Goal: Task Accomplishment & Management: Manage account settings

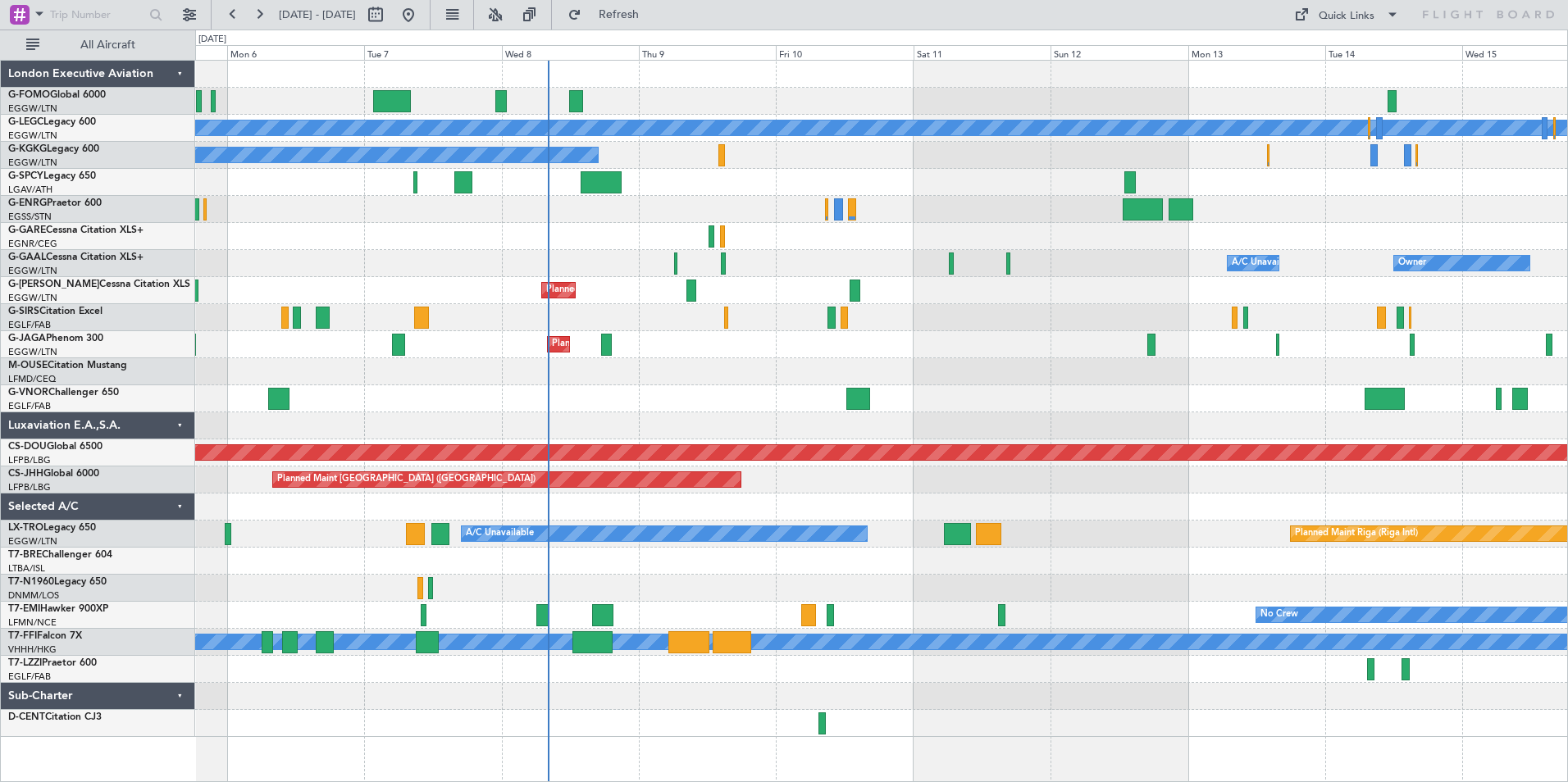
click at [702, 336] on div "A/C Unavailable [GEOGRAPHIC_DATA] ([GEOGRAPHIC_DATA]) A/C Unavailable [GEOGRAPH…" at bounding box center [881, 399] width 1372 height 677
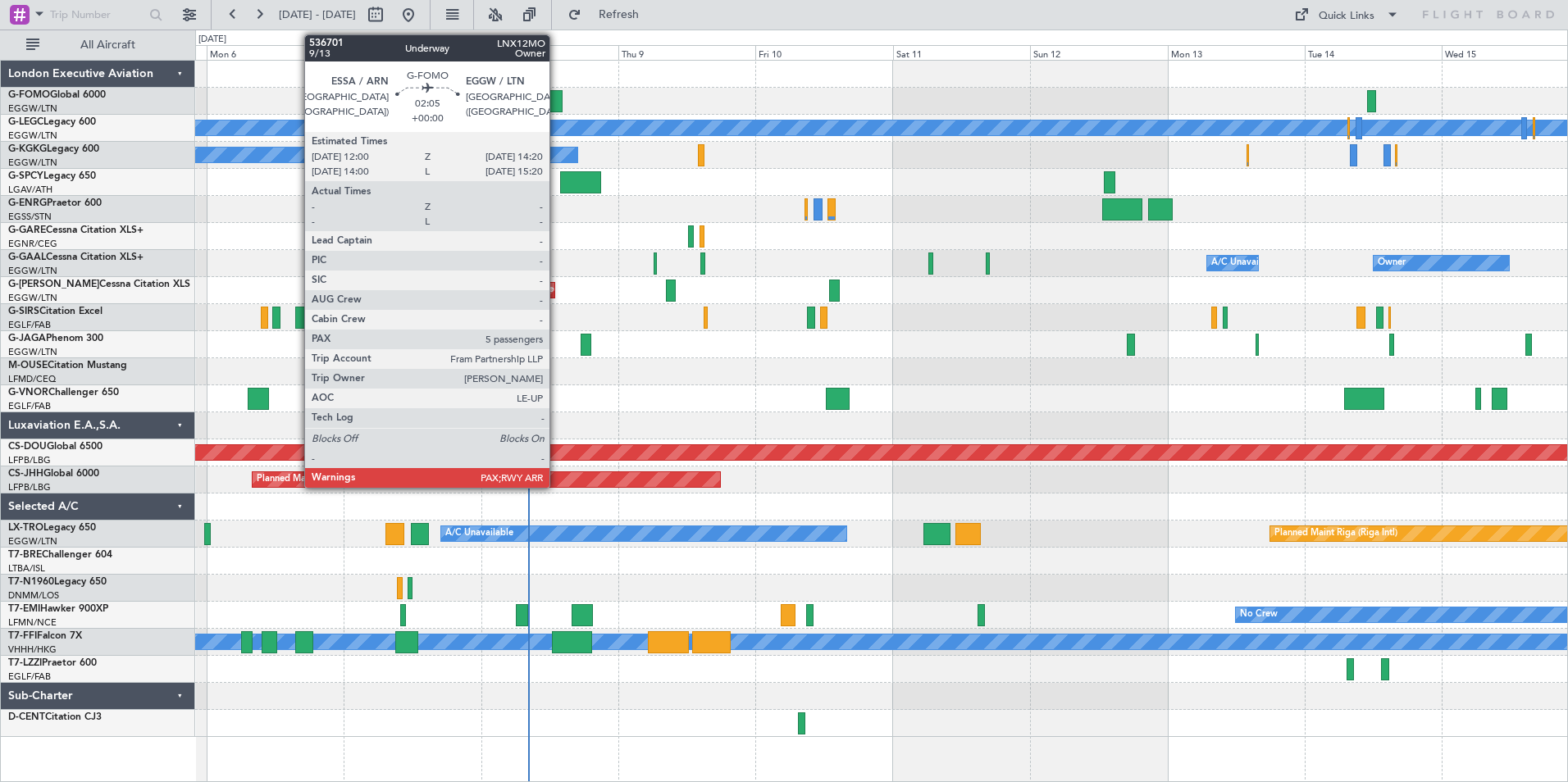
click at [557, 106] on div at bounding box center [555, 101] width 14 height 22
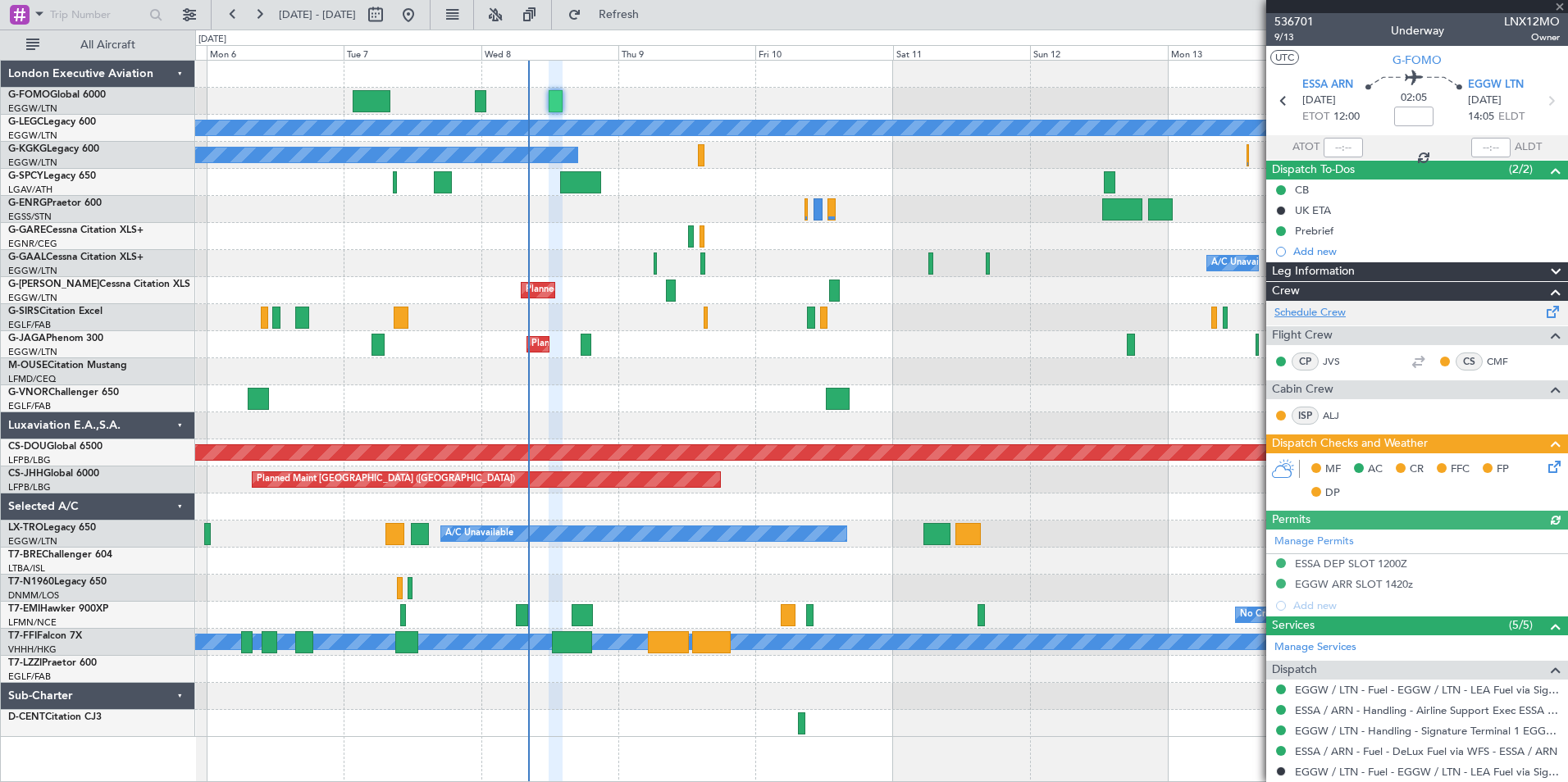
click at [1293, 319] on link "Schedule Crew" at bounding box center [1310, 314] width 71 height 17
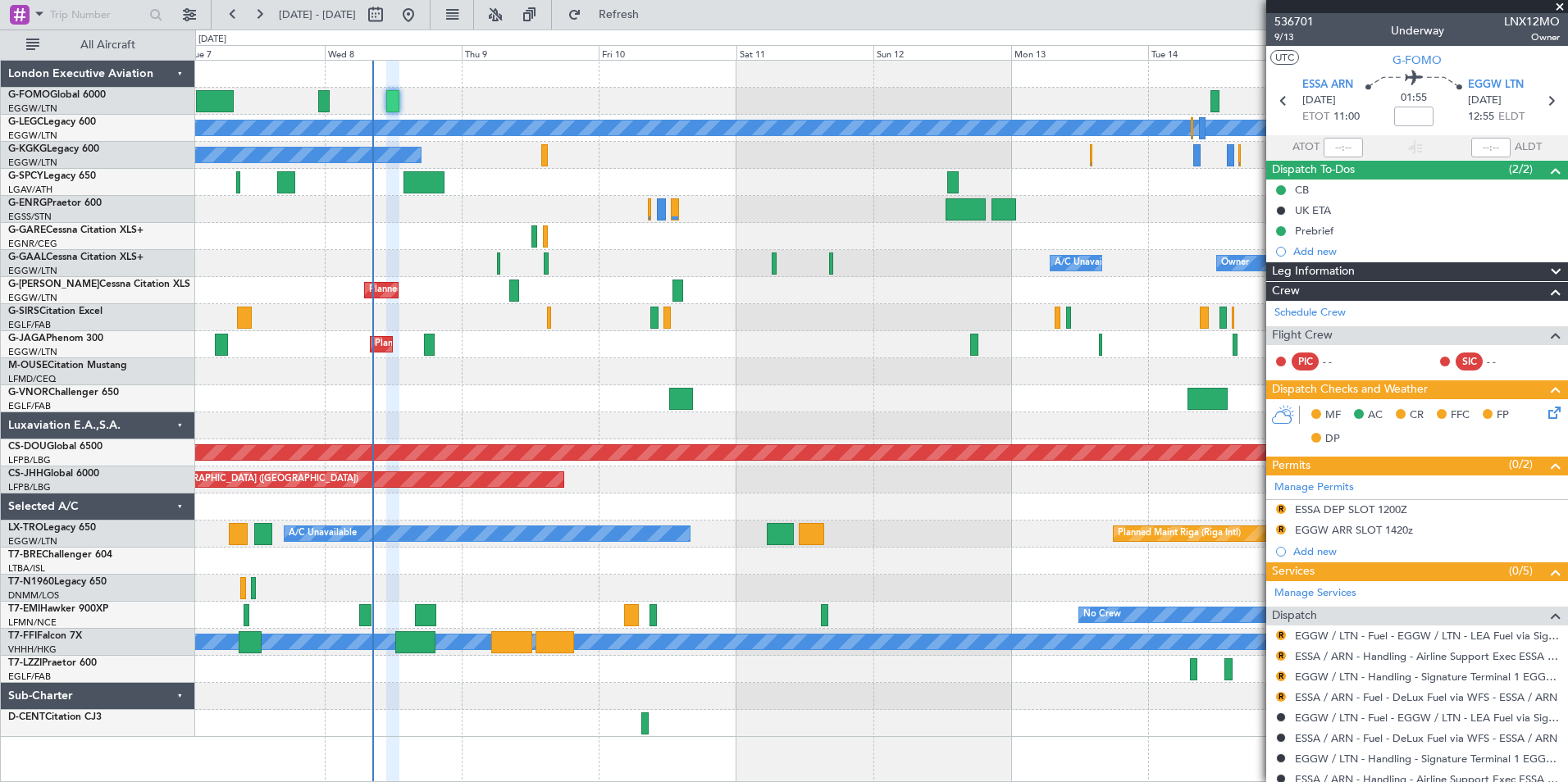
click at [593, 324] on div "A/C Unavailable [GEOGRAPHIC_DATA] ([GEOGRAPHIC_DATA]) A/C Unavailable [GEOGRAPH…" at bounding box center [881, 399] width 1372 height 677
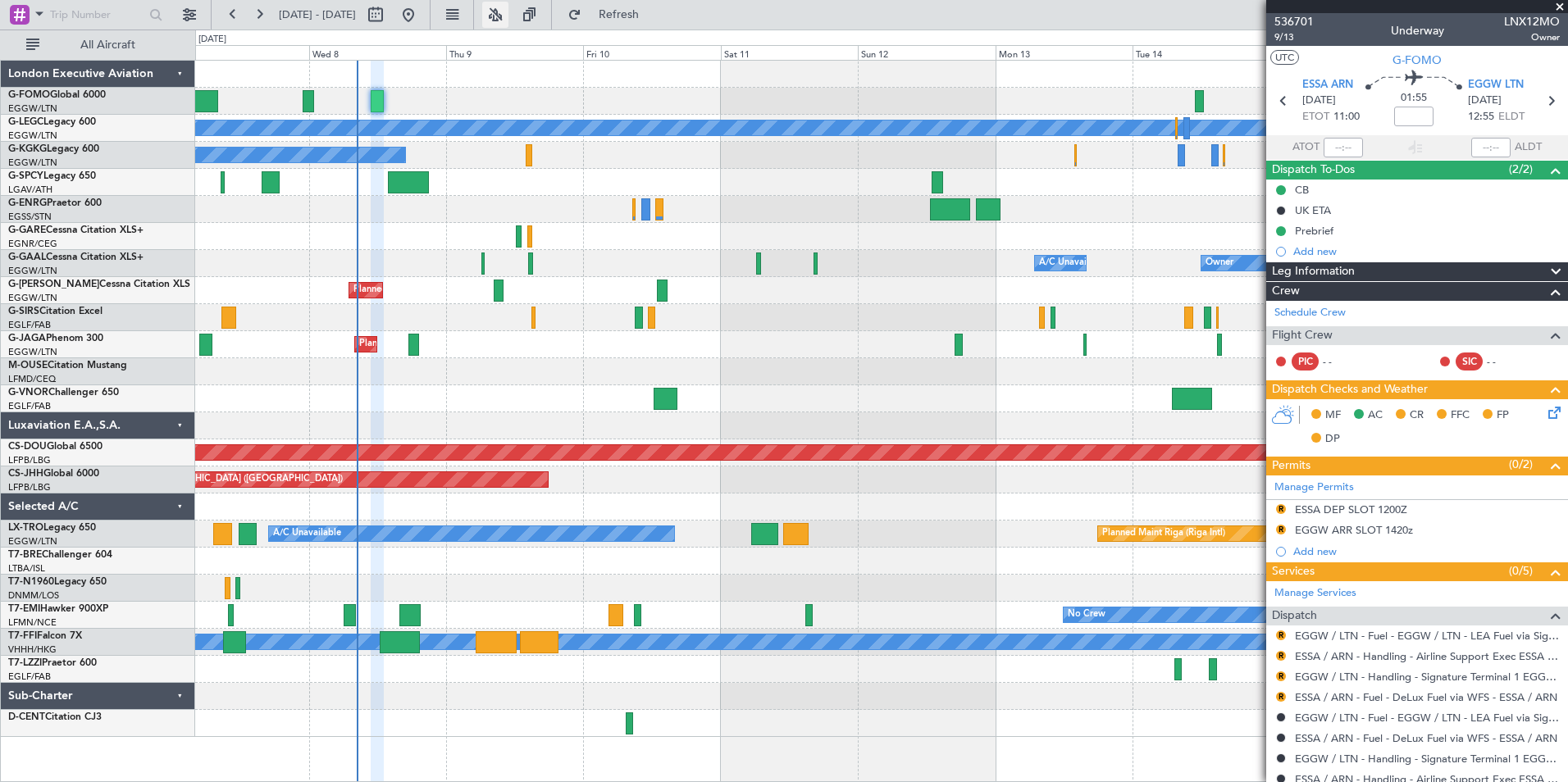
click at [508, 14] on button at bounding box center [496, 15] width 26 height 26
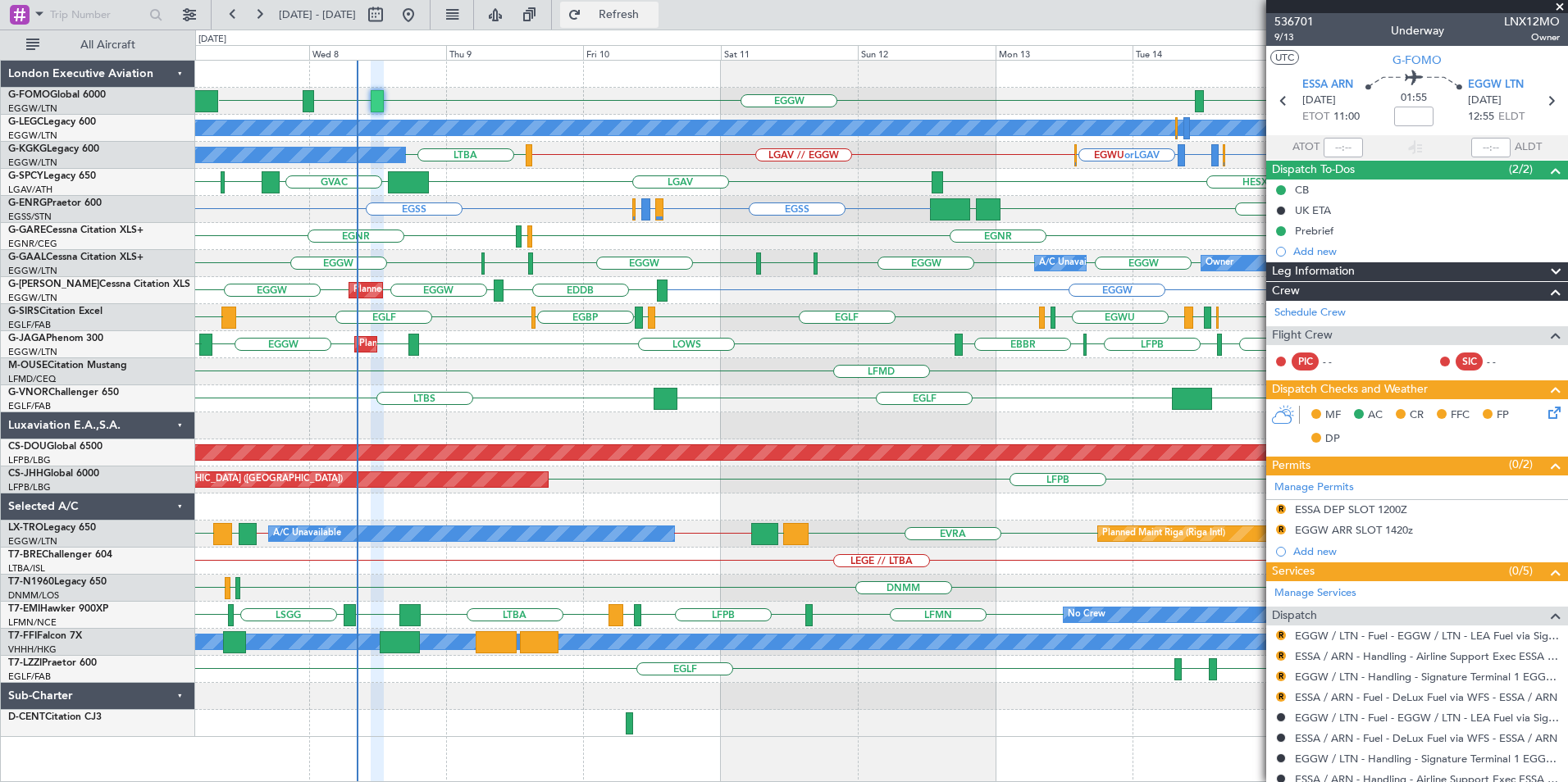
click at [659, 25] on button "Refresh" at bounding box center [609, 15] width 98 height 26
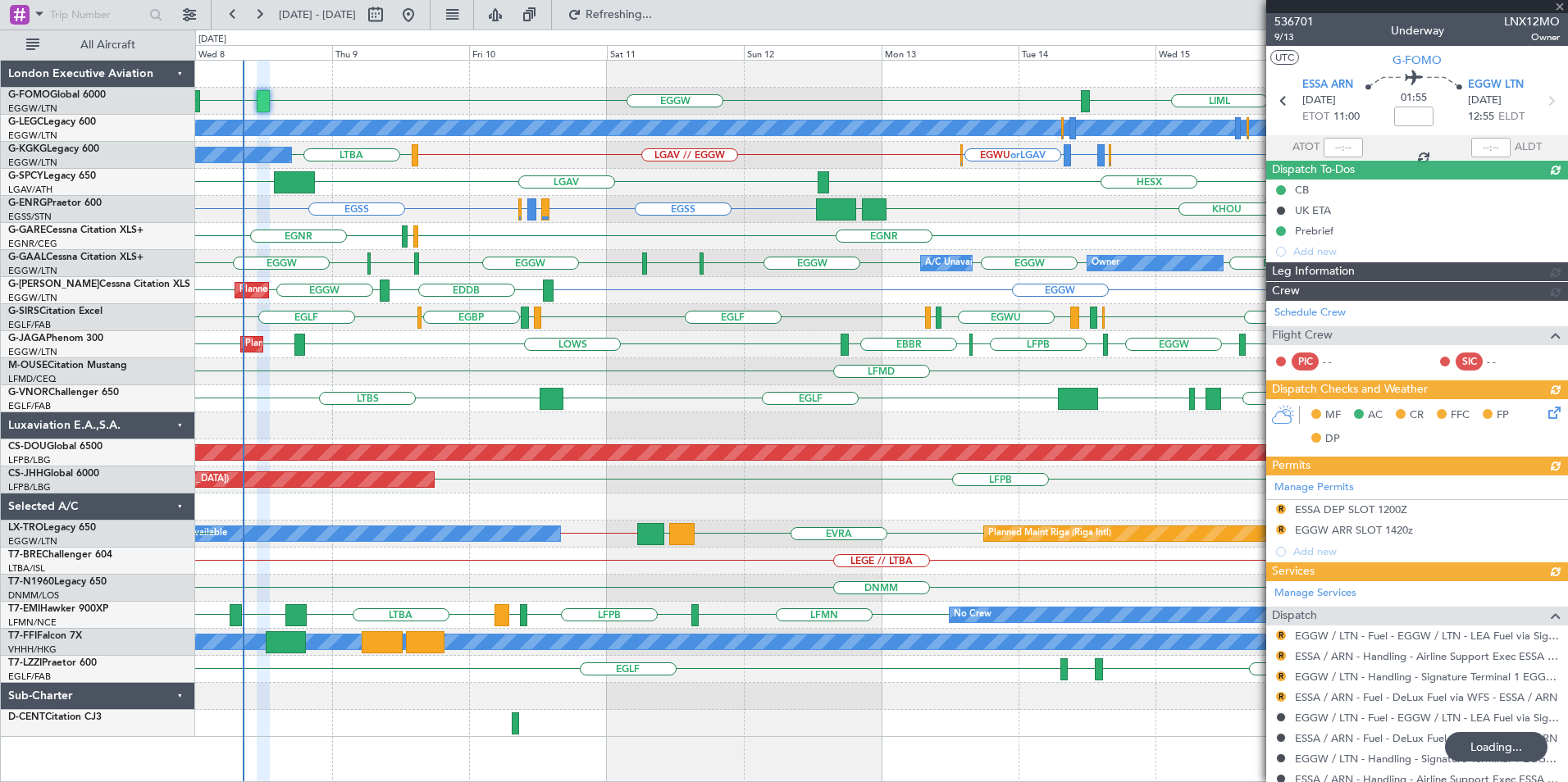
click at [930, 429] on div "EGGW LIML EGGW ESSA EGGW A/C Unavailable [GEOGRAPHIC_DATA] ([GEOGRAPHIC_DATA]) …" at bounding box center [881, 399] width 1372 height 677
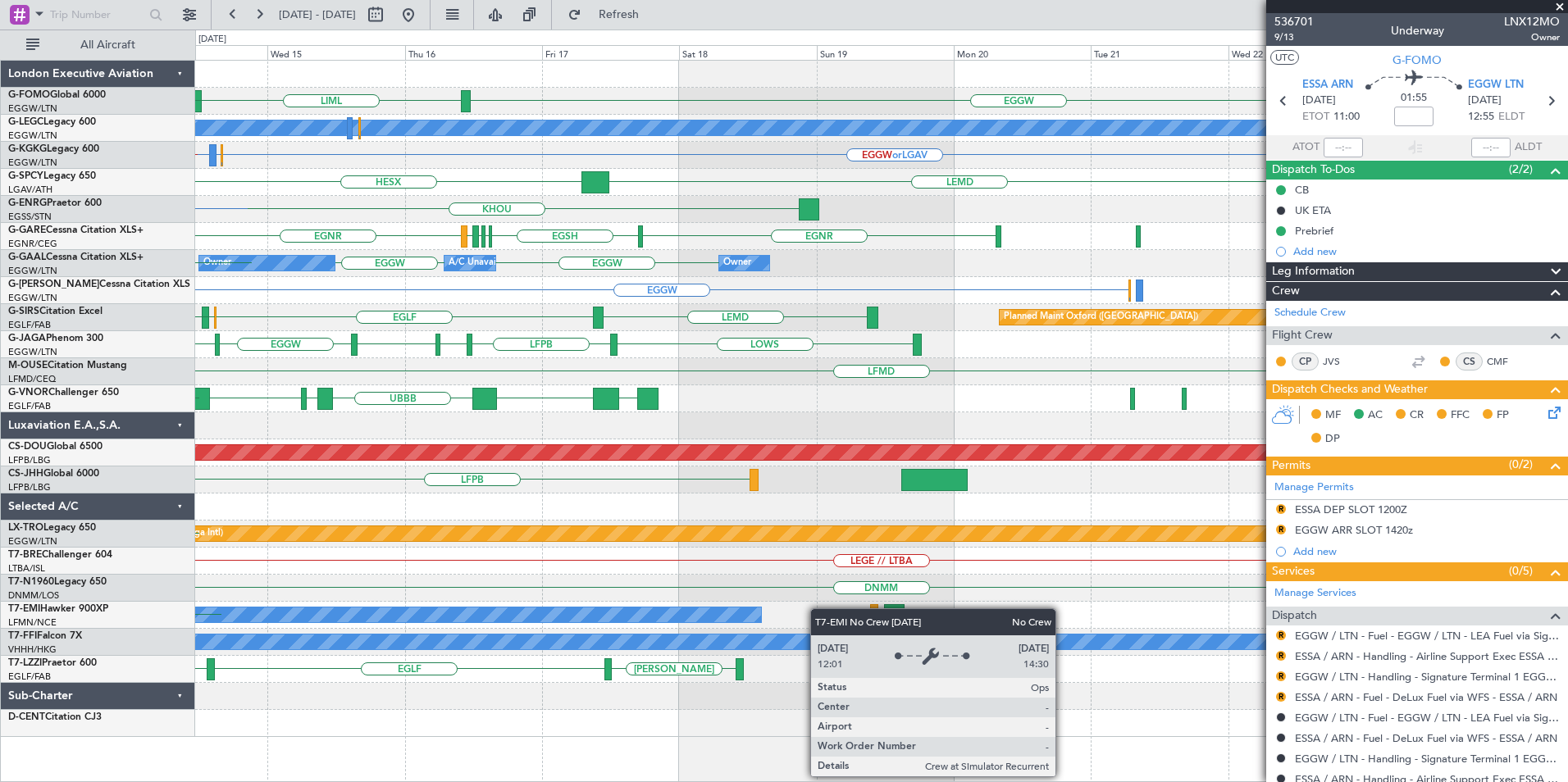
click at [567, 628] on div "LIML EGGW EGGW A/C Unavailable [GEOGRAPHIC_DATA] ([GEOGRAPHIC_DATA]) EGGW or LG…" at bounding box center [881, 399] width 1372 height 677
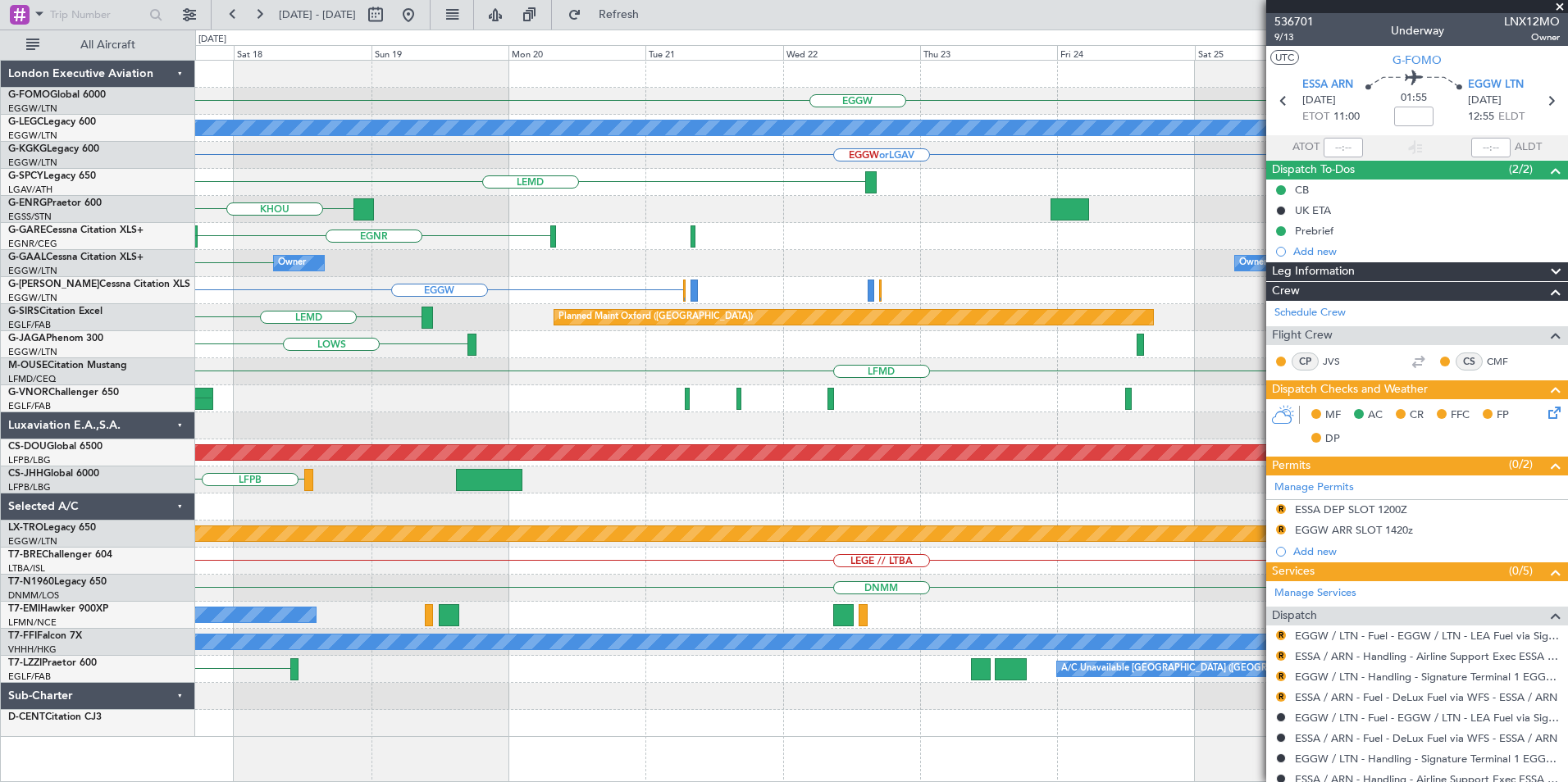
click at [783, 601] on div "EGGW LIML A/C Unavailable [GEOGRAPHIC_DATA] ([GEOGRAPHIC_DATA]) EGGW or LGAV LE…" at bounding box center [881, 399] width 1372 height 677
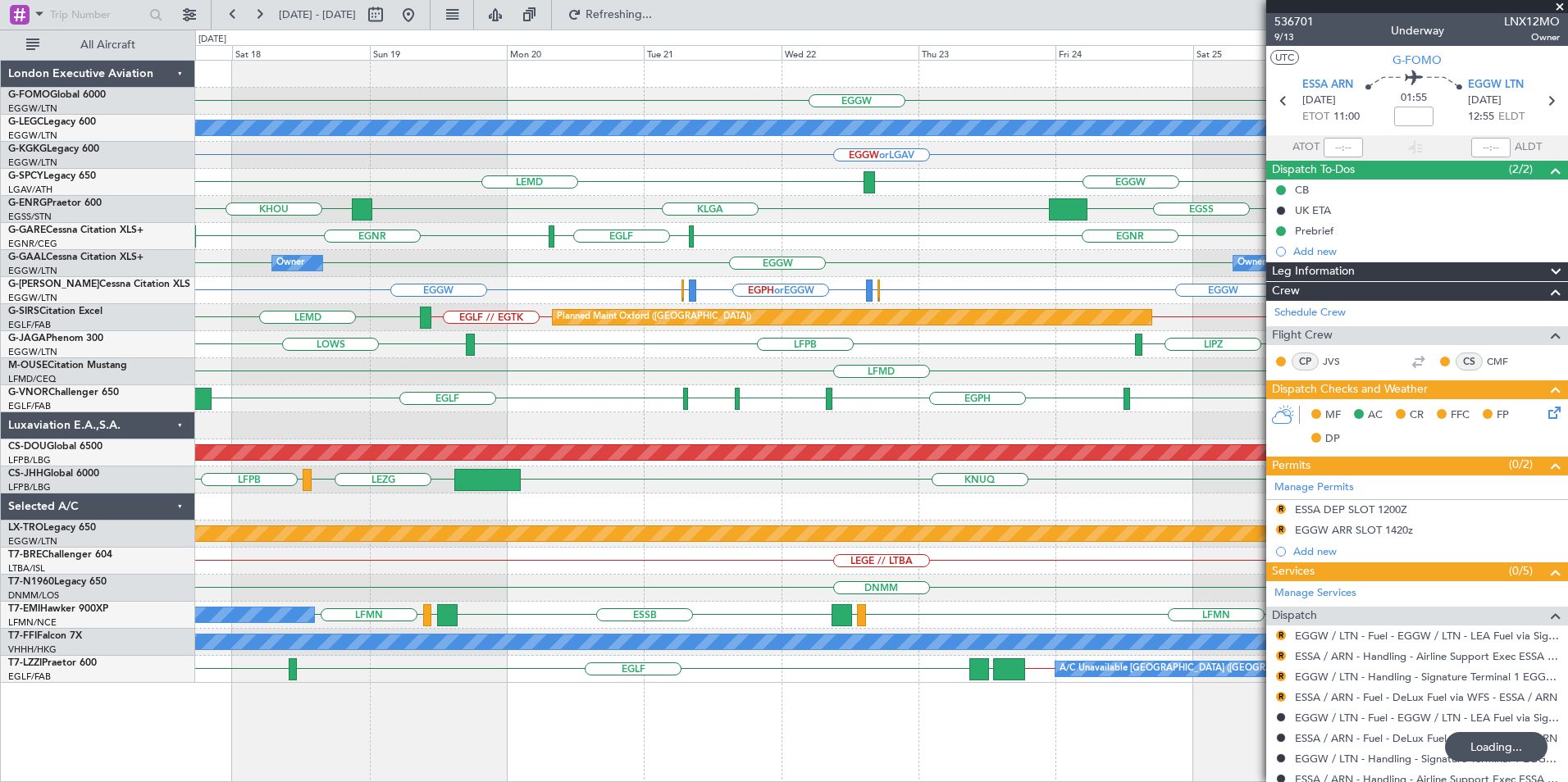
click at [682, 606] on div "EGGW A/C Unavailable [GEOGRAPHIC_DATA] ([GEOGRAPHIC_DATA]) EGGW or LGAV EGGW LE…" at bounding box center [881, 372] width 1372 height 622
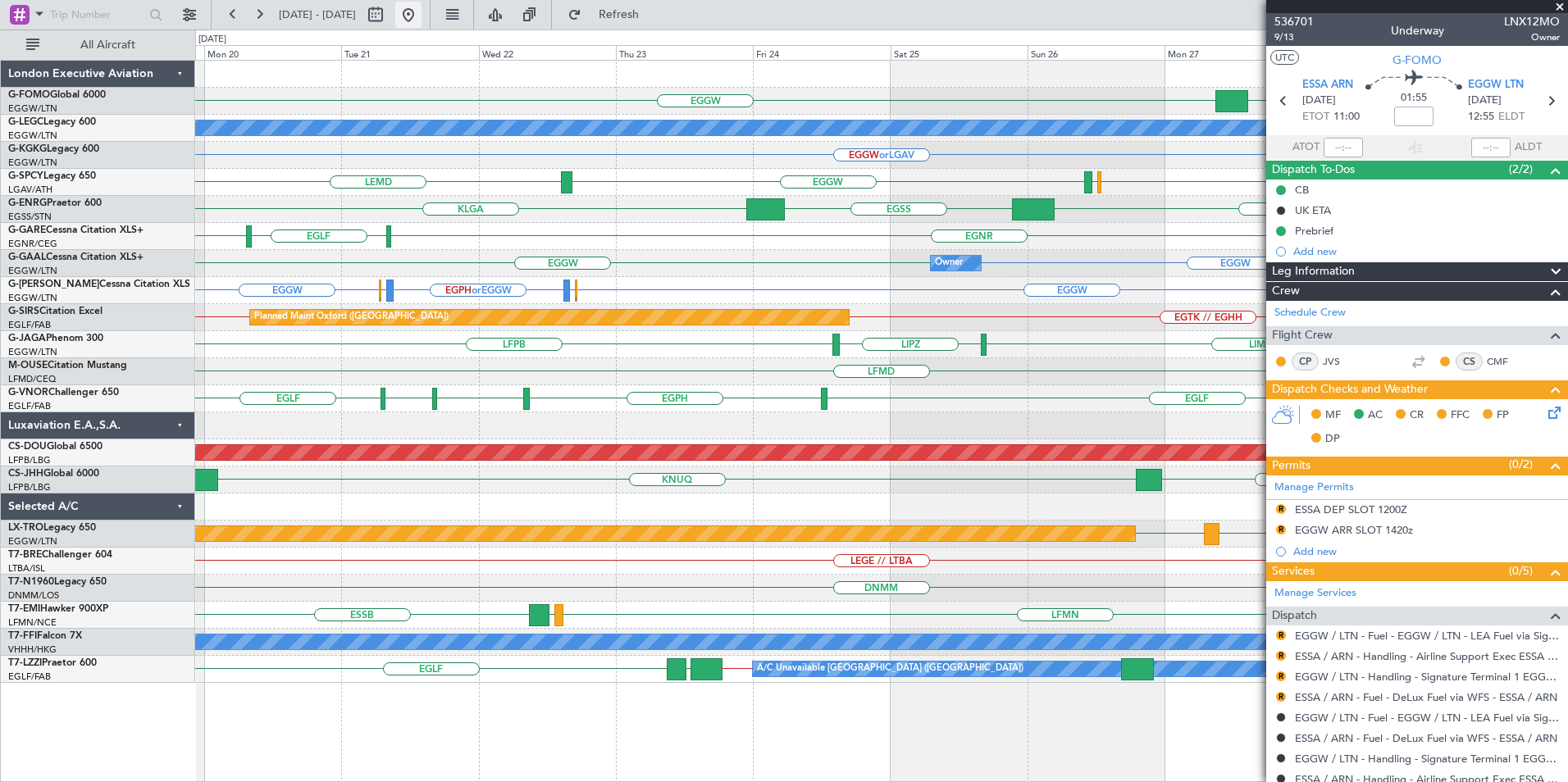
click at [421, 12] on button at bounding box center [409, 15] width 26 height 26
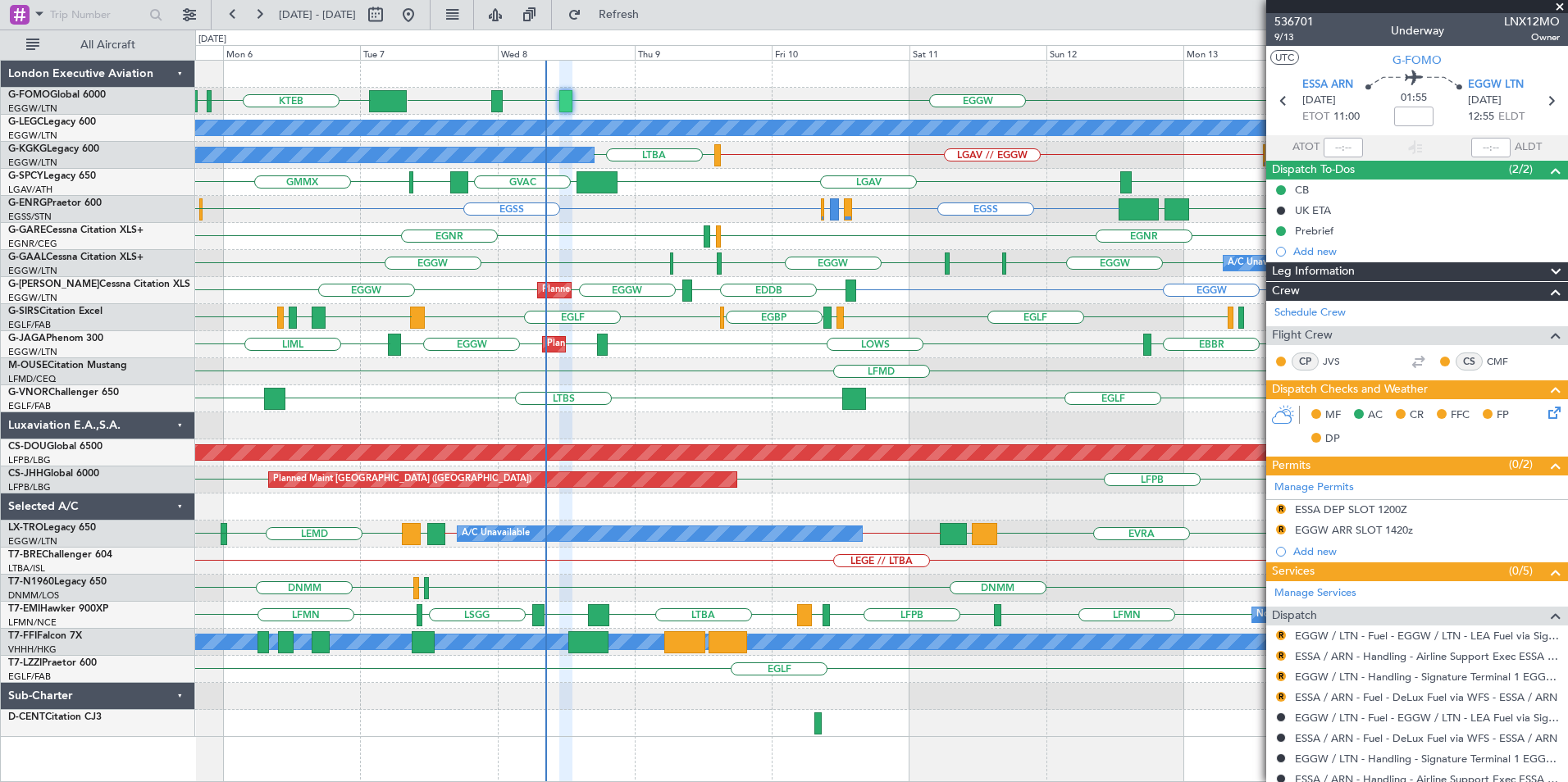
click at [599, 324] on div "EGGW ESSA EGGW KTEB [DEMOGRAPHIC_DATA] KTEB MYAM A/C Unavailable [GEOGRAPHIC_DA…" at bounding box center [881, 399] width 1372 height 677
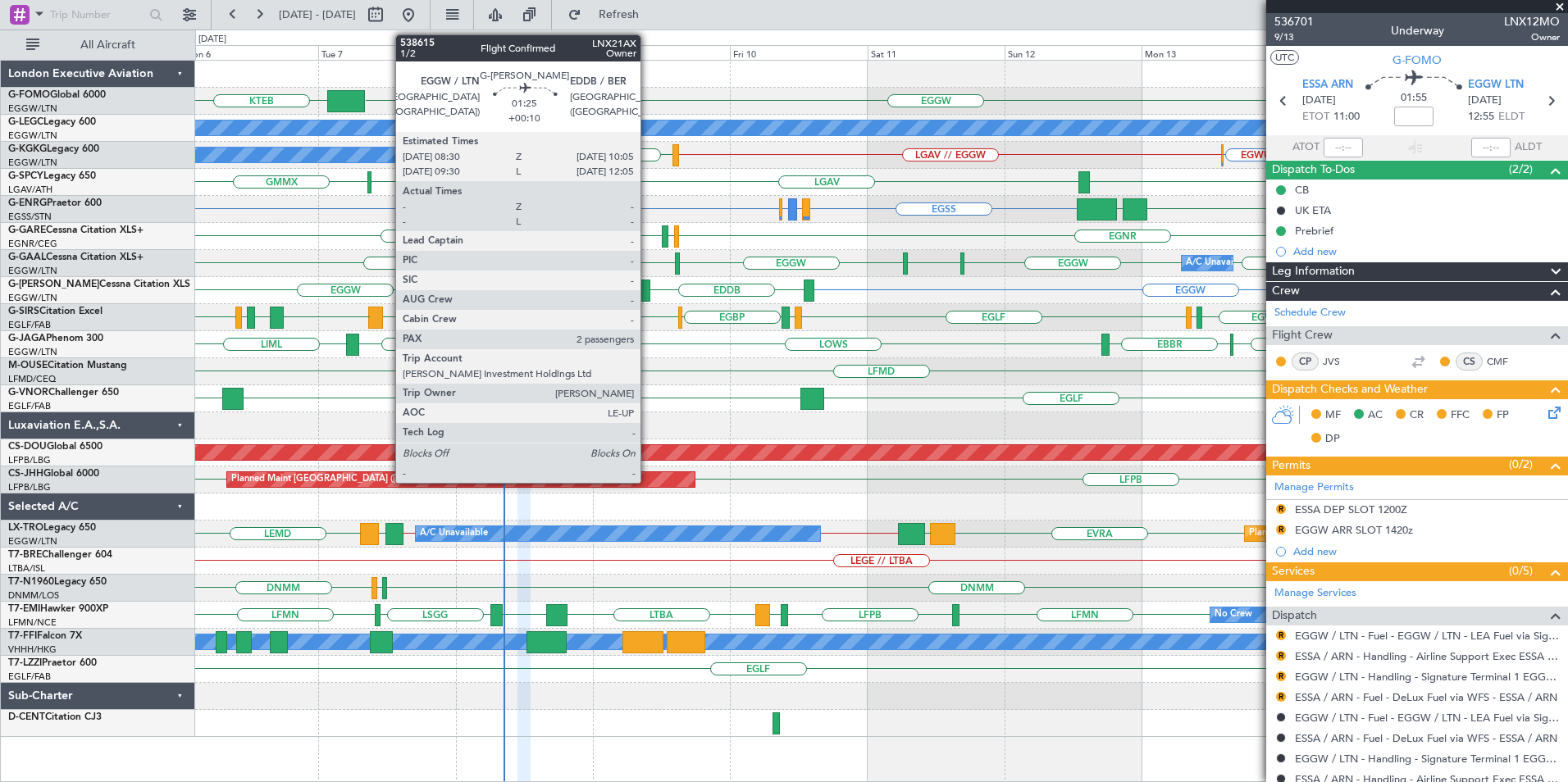
click at [648, 294] on div at bounding box center [645, 290] width 10 height 22
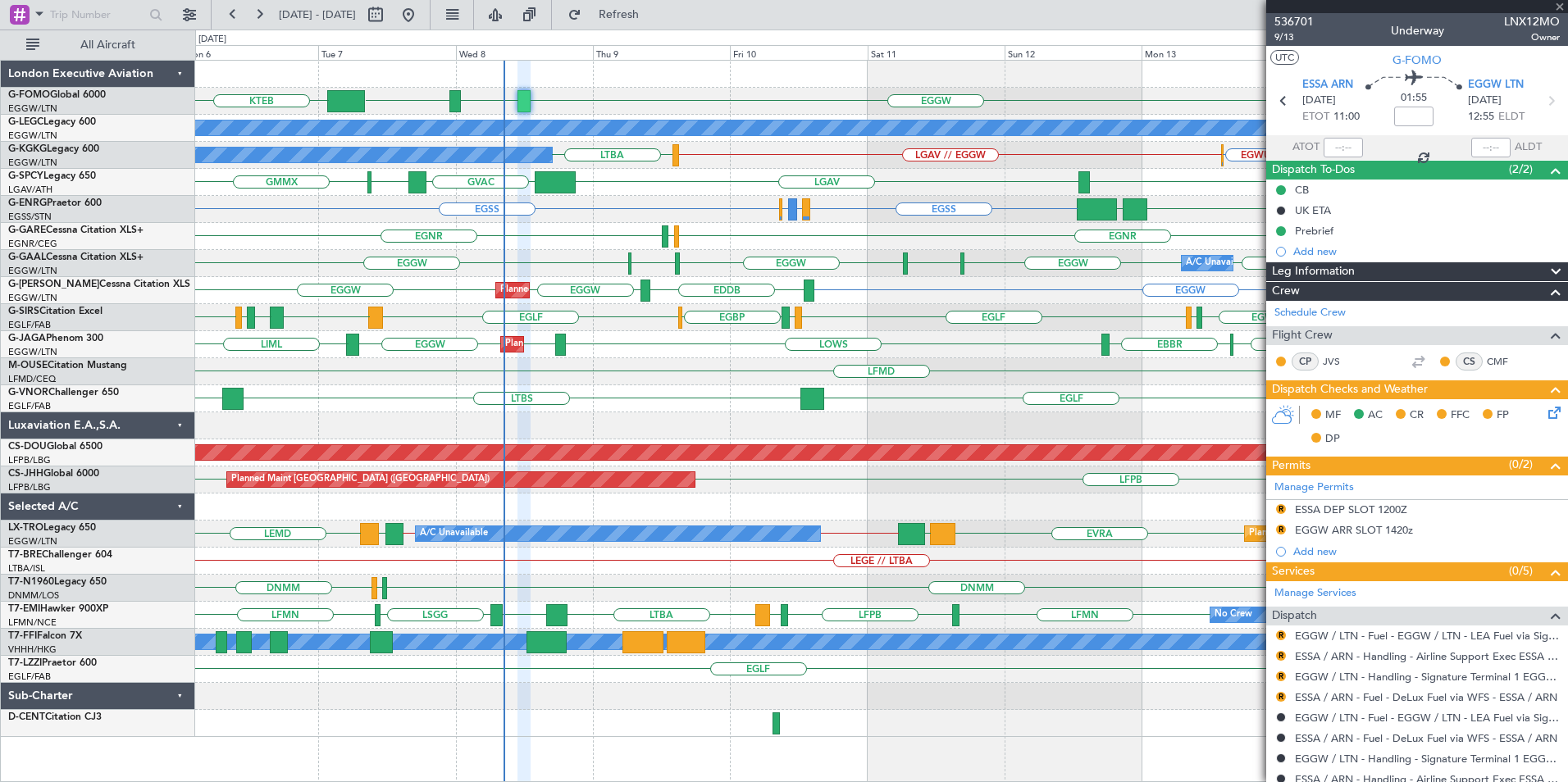
type input "+00:10"
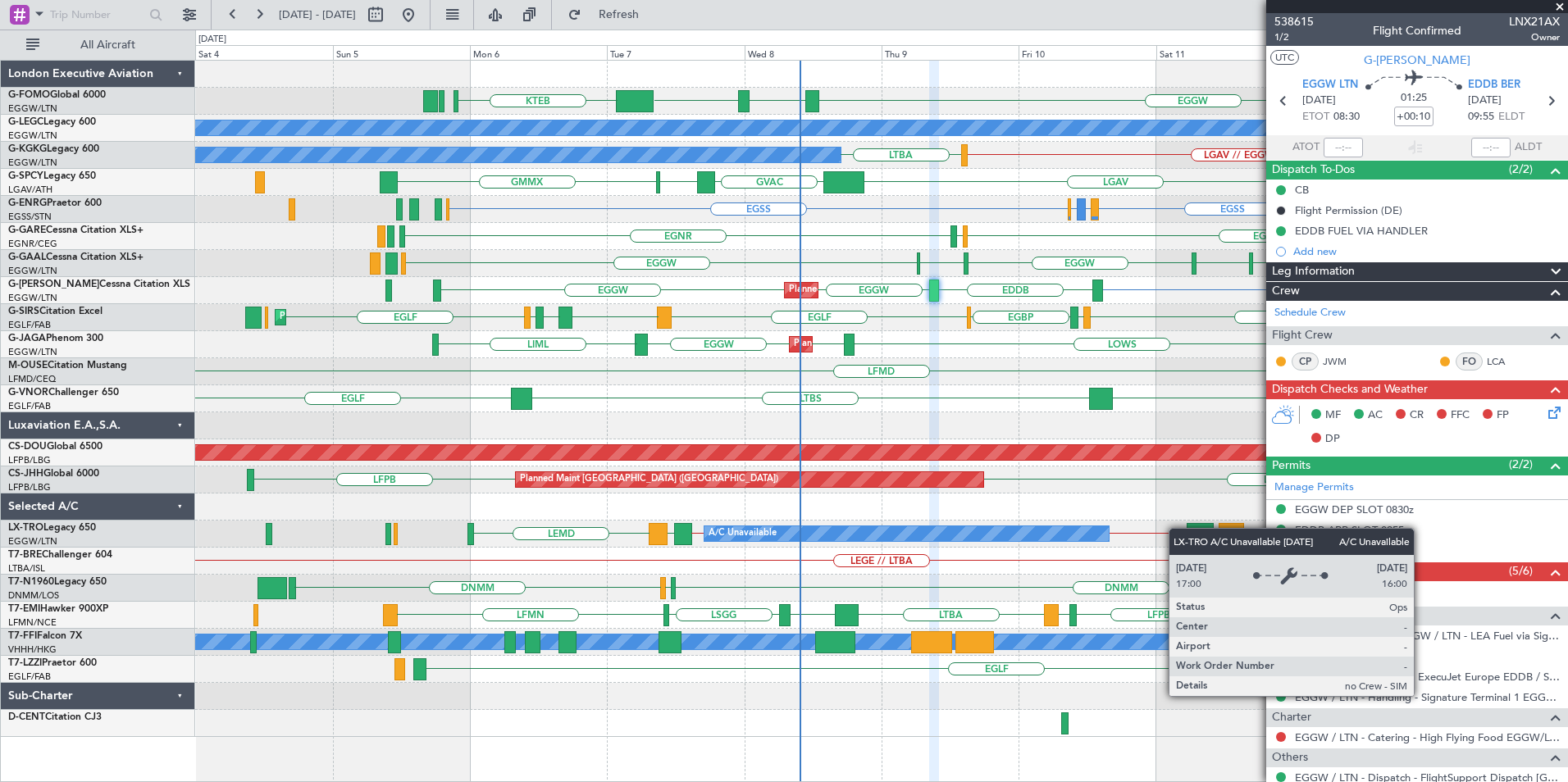
click at [1104, 537] on div "EGGW ESSA EGGW KTEB LIML A/C Unavailable [GEOGRAPHIC_DATA] ([GEOGRAPHIC_DATA]) …" at bounding box center [881, 399] width 1372 height 677
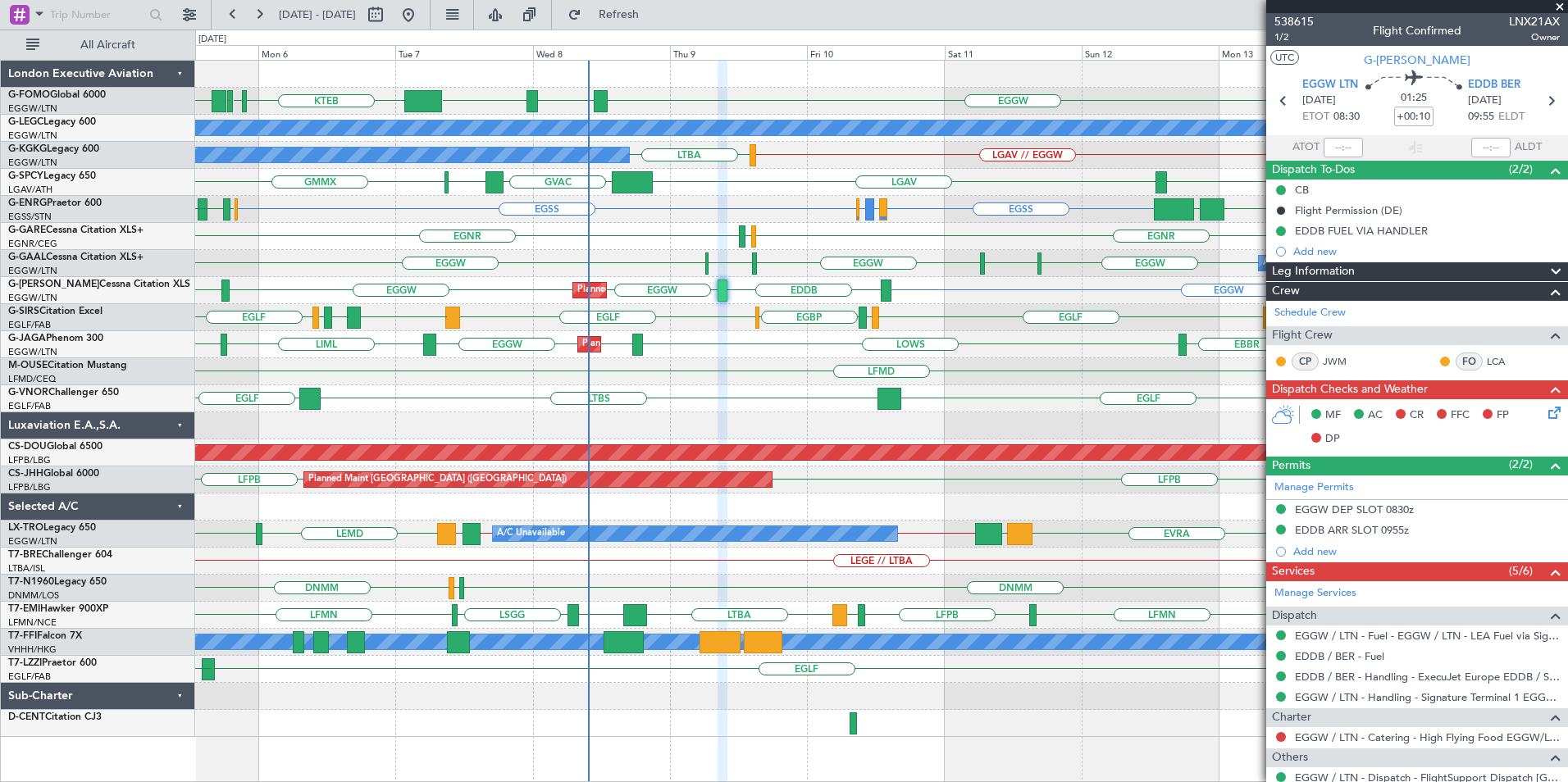
click at [600, 454] on div "EGGW ESSA EGGW KTEB [DEMOGRAPHIC_DATA] KTEB MYAM A/C Unavailable [GEOGRAPHIC_DA…" at bounding box center [881, 399] width 1372 height 677
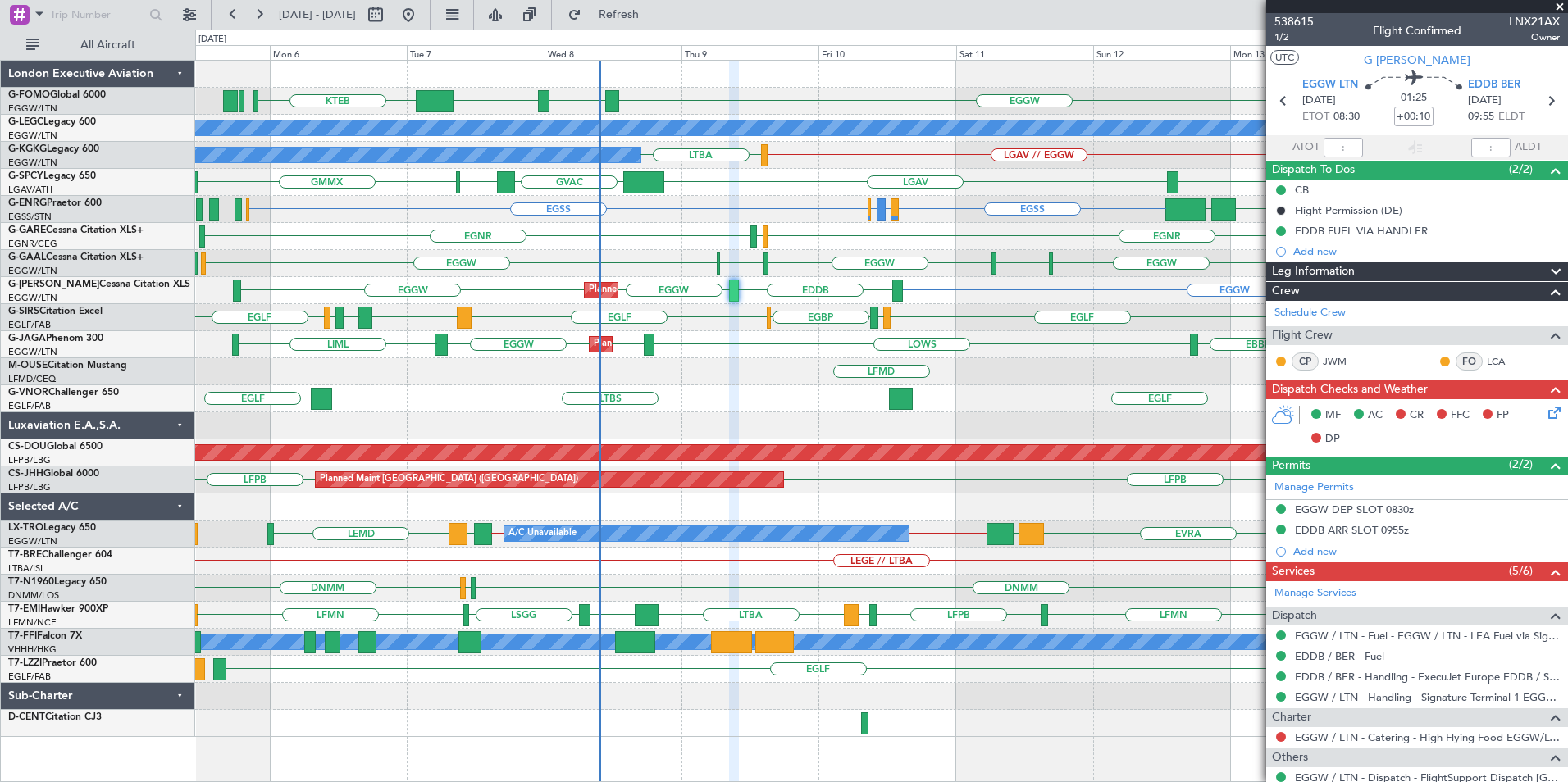
click at [711, 376] on div "LFMD" at bounding box center [881, 372] width 1372 height 27
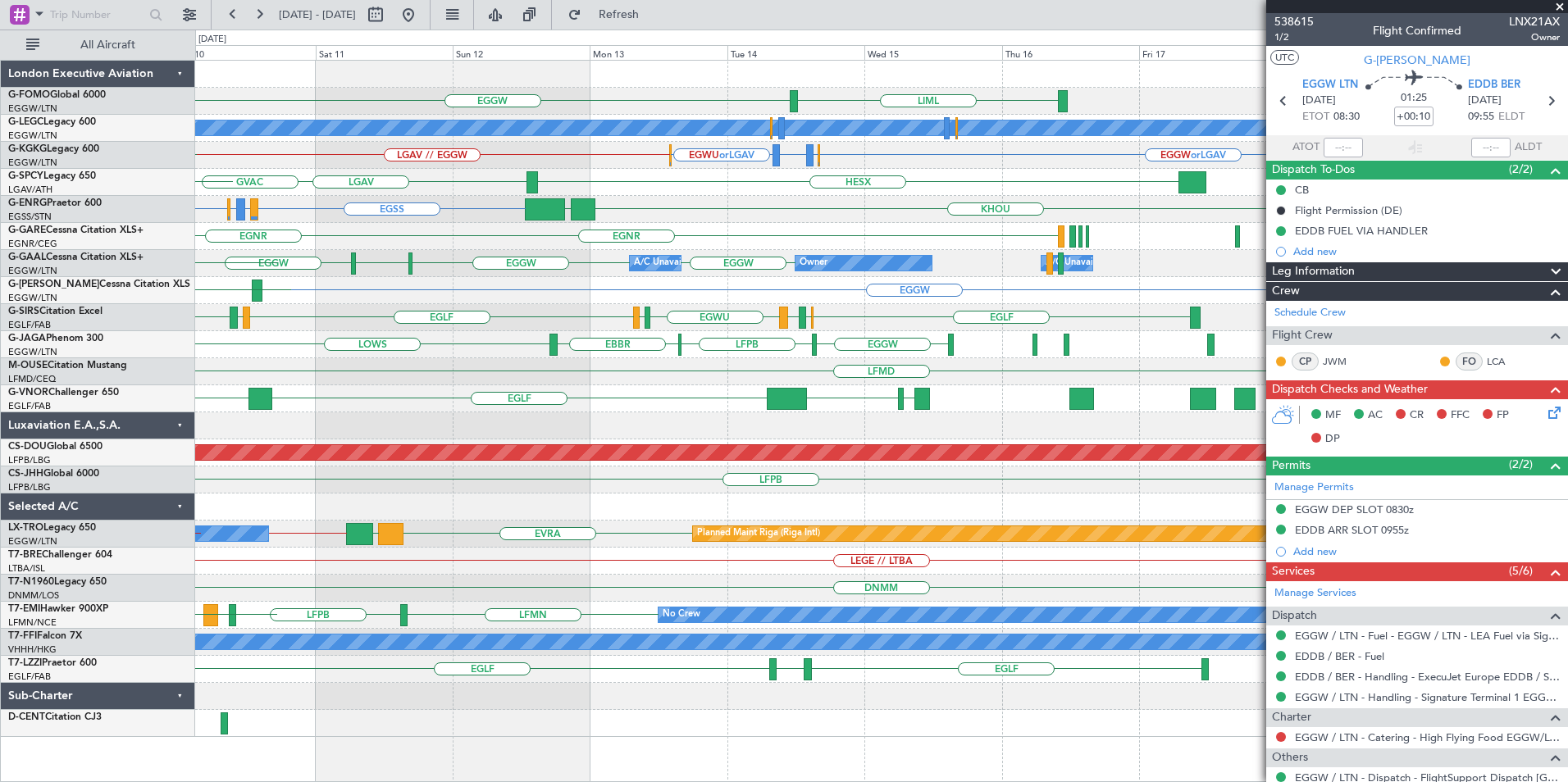
click at [13, 256] on div "LIML EGGW ESSA EGGW A/C Unavailable [GEOGRAPHIC_DATA] ([GEOGRAPHIC_DATA]) EGGW …" at bounding box center [784, 406] width 1568 height 753
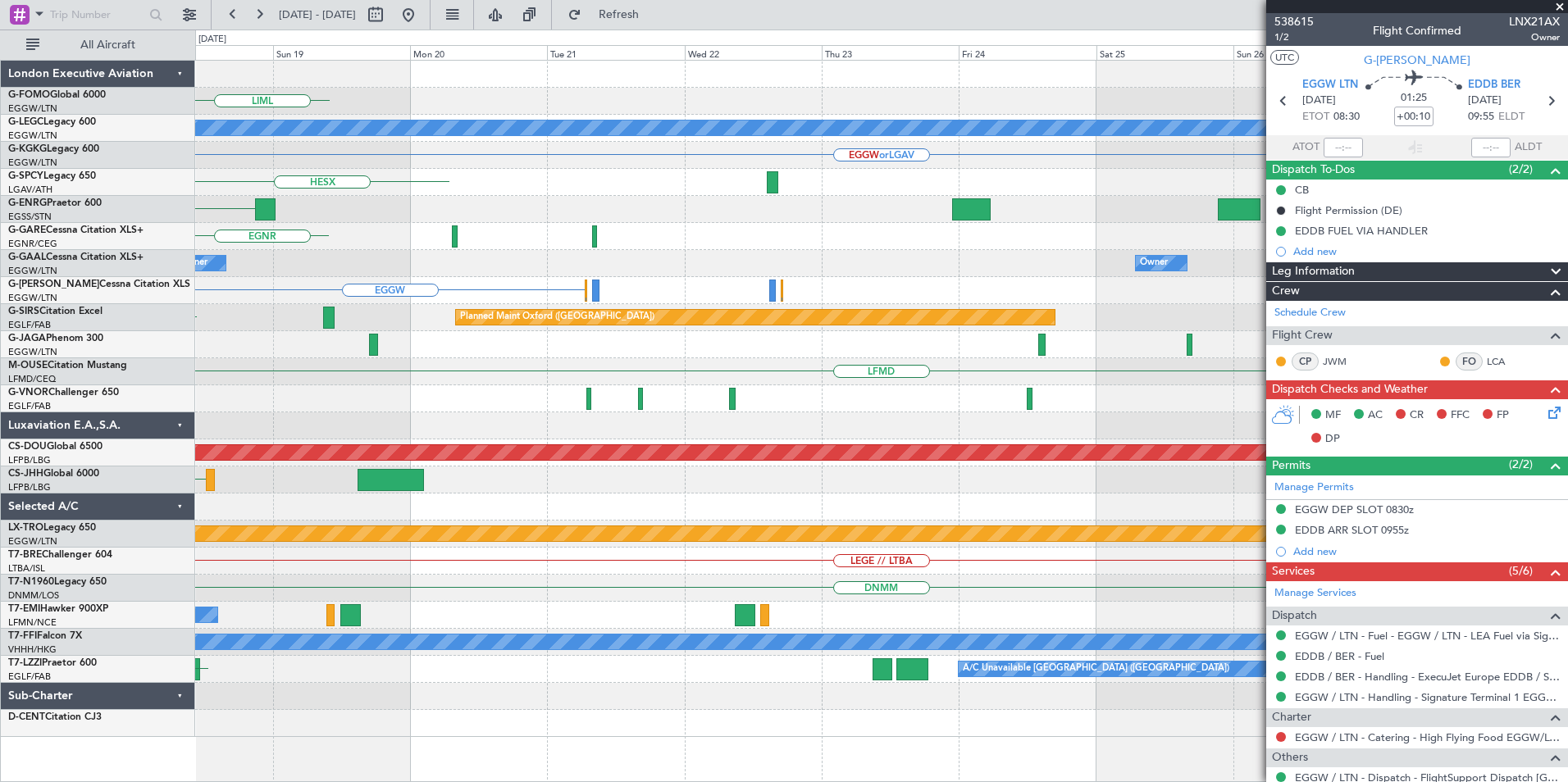
click at [1072, 175] on div "HESX" at bounding box center [881, 182] width 1372 height 27
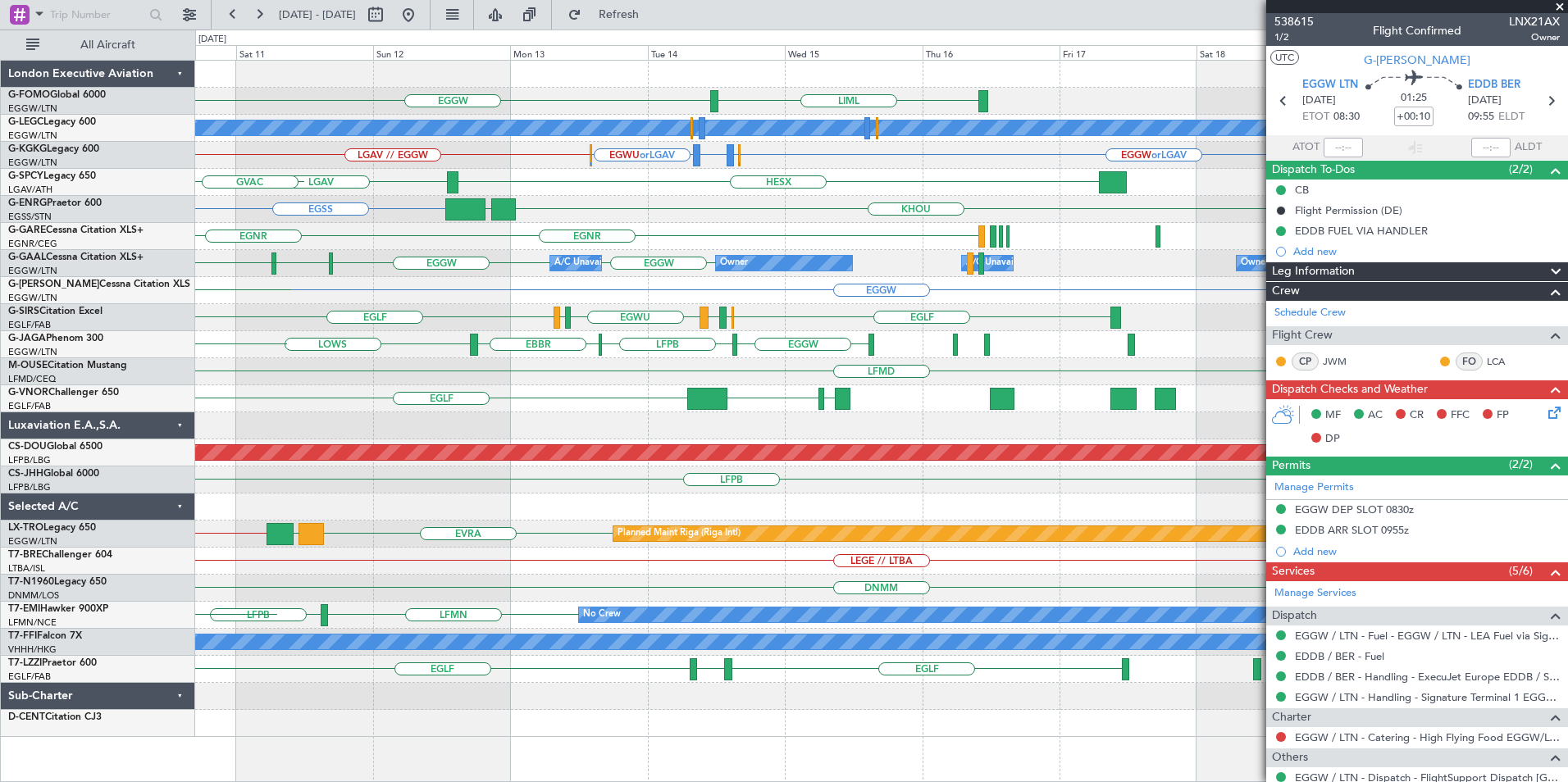
click at [791, 200] on div "KHOU KBGR [GEOGRAPHIC_DATA] EGPD or EGSS EGWU or EGSS [GEOGRAPHIC_DATA]" at bounding box center [881, 209] width 1372 height 27
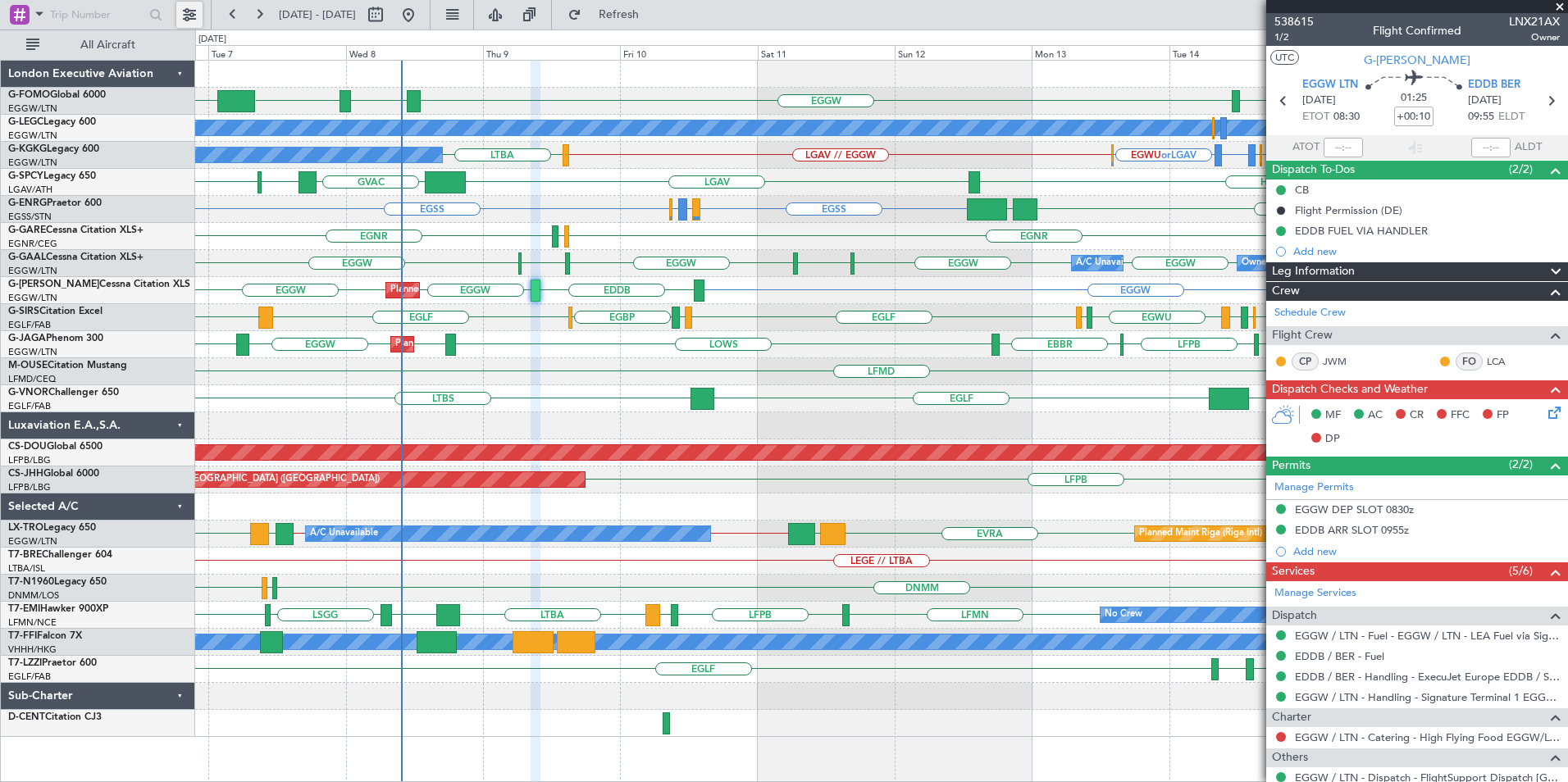
click at [192, 18] on button at bounding box center [189, 15] width 26 height 26
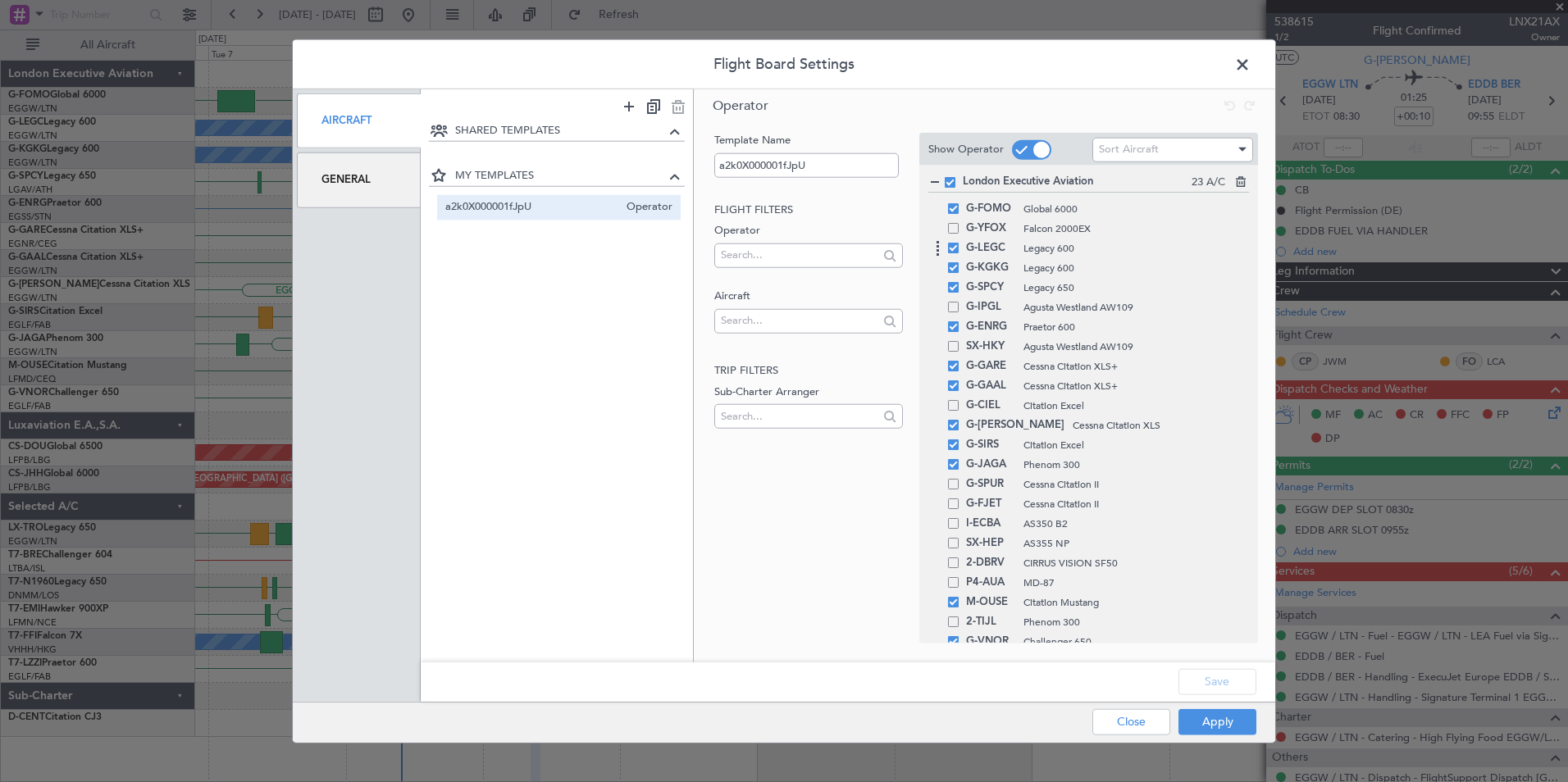
click at [952, 249] on span at bounding box center [953, 247] width 11 height 11
click at [959, 242] on input "checkbox" at bounding box center [959, 242] width 0 height 0
click at [1203, 724] on button "Apply" at bounding box center [1217, 722] width 78 height 26
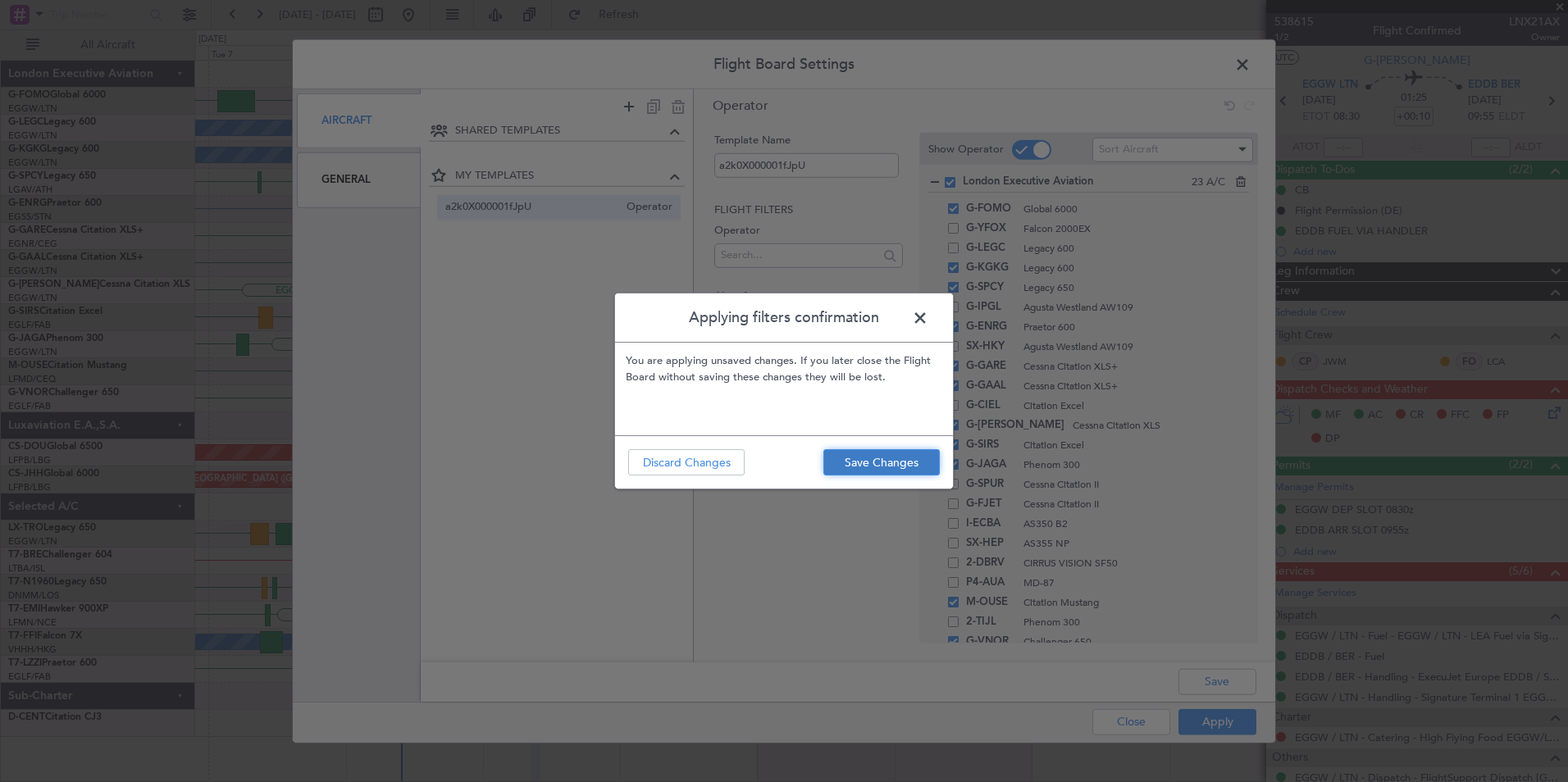
click at [883, 470] on button "Save Changes" at bounding box center [881, 463] width 117 height 26
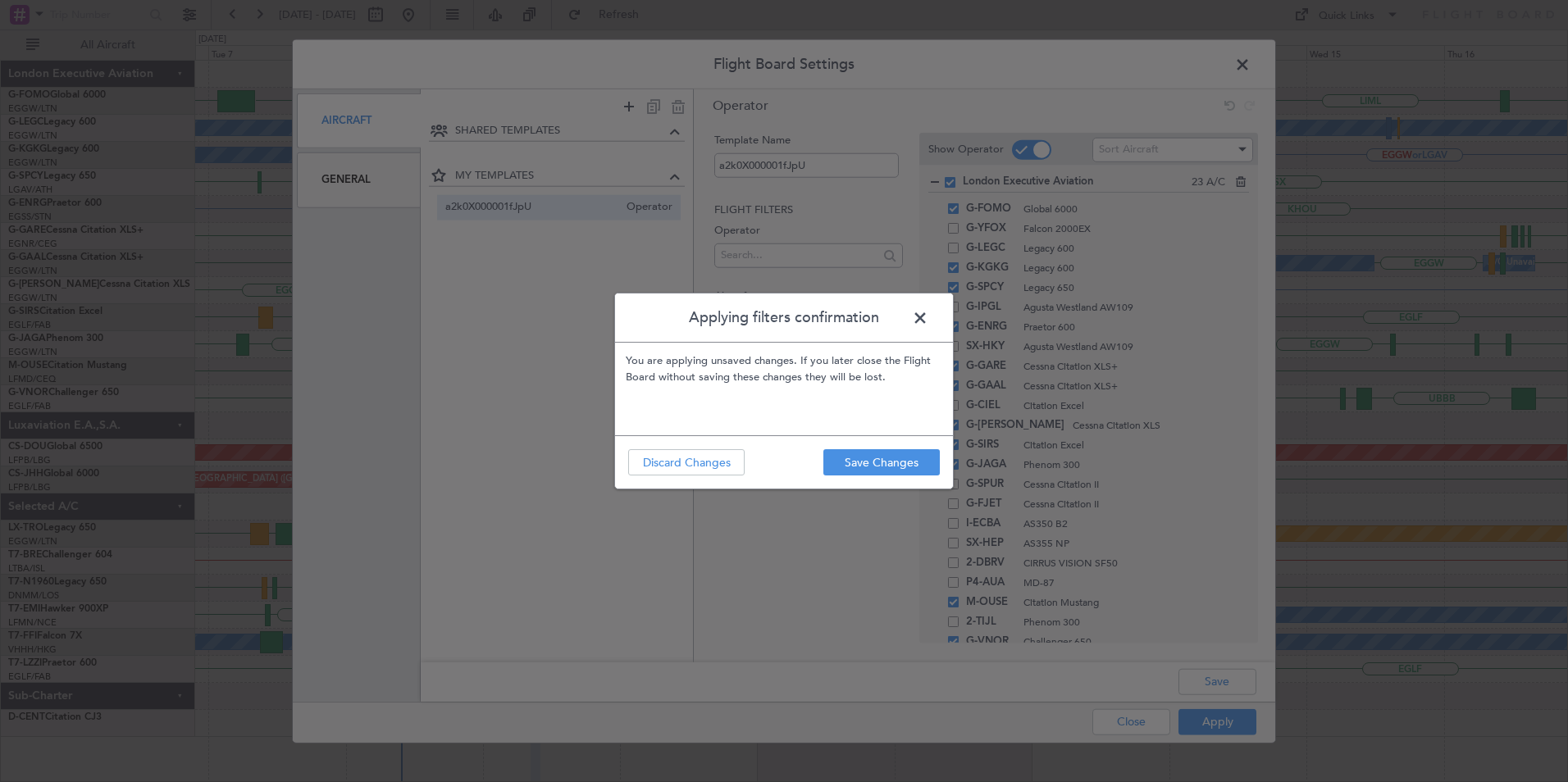
type input "0"
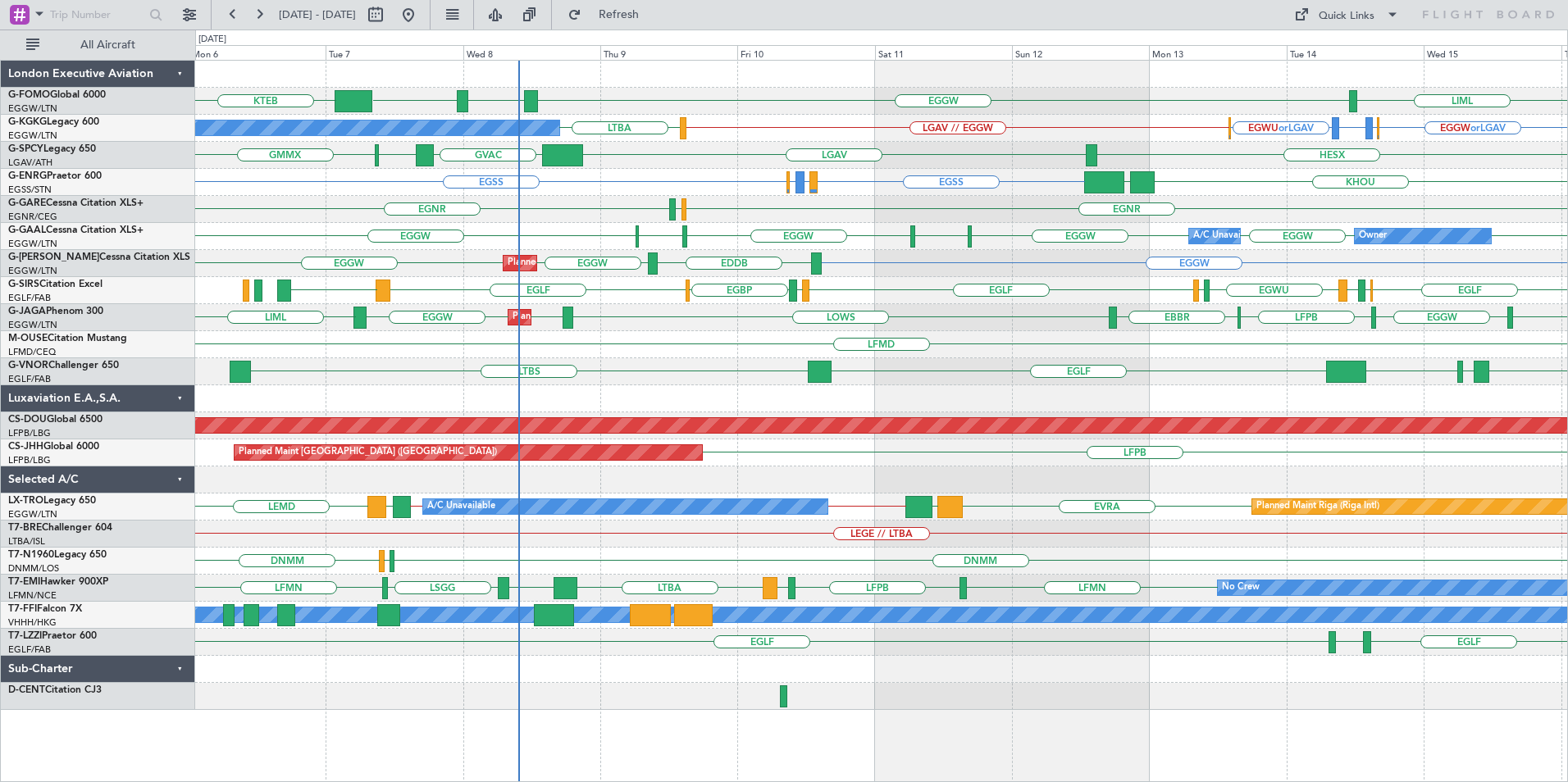
click at [502, 240] on div "LIML EGGW ESSA EGGW KTEB EGGW EGGW or LGAV EGWU or LGAV EGAC or LGAV EGWU or LG…" at bounding box center [881, 385] width 1372 height 650
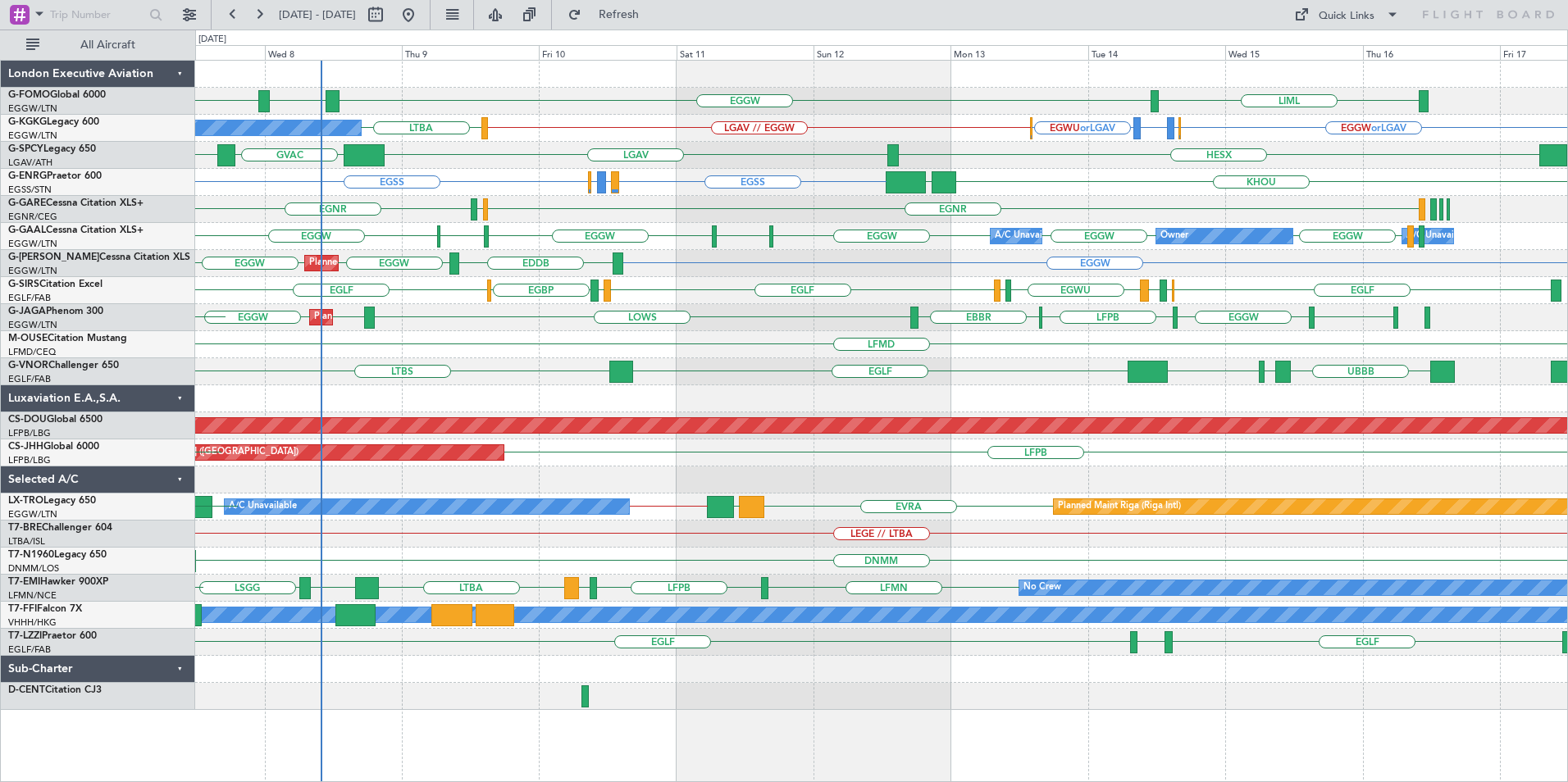
click at [822, 493] on div "LIML EGGW ESSA EGGW KTEB EGGW or LGAV EGWU or LGAV EGAC or LGAV EGWU or LGAV LG…" at bounding box center [881, 385] width 1372 height 650
